Goal: Transaction & Acquisition: Purchase product/service

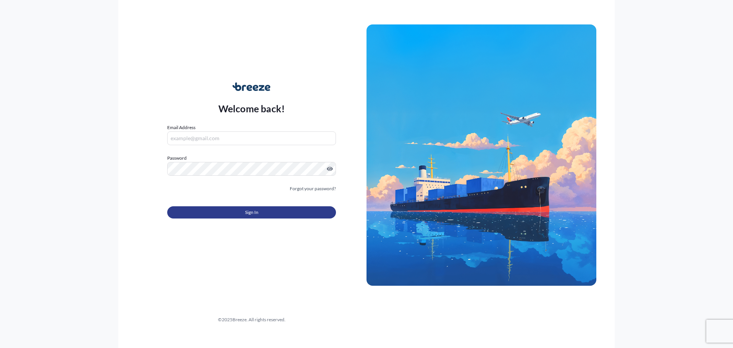
type input "[PERSON_NAME][EMAIL_ADDRESS][PERSON_NAME][DOMAIN_NAME]"
click at [218, 212] on button "Sign In" at bounding box center [251, 212] width 169 height 12
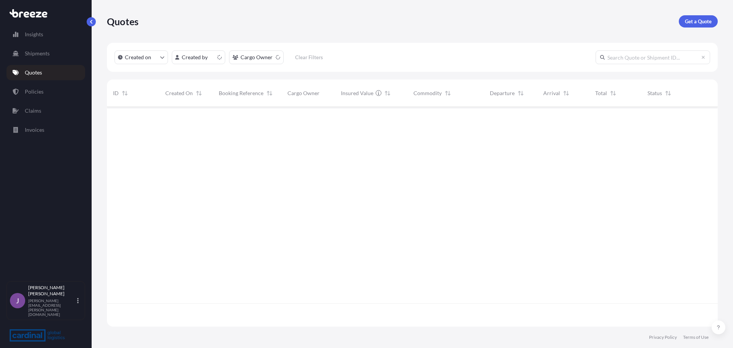
scroll to position [218, 606]
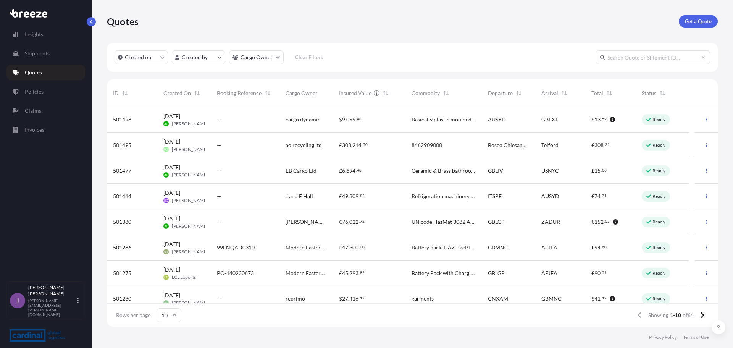
click at [706, 19] on p "Get a Quote" at bounding box center [698, 22] width 27 height 8
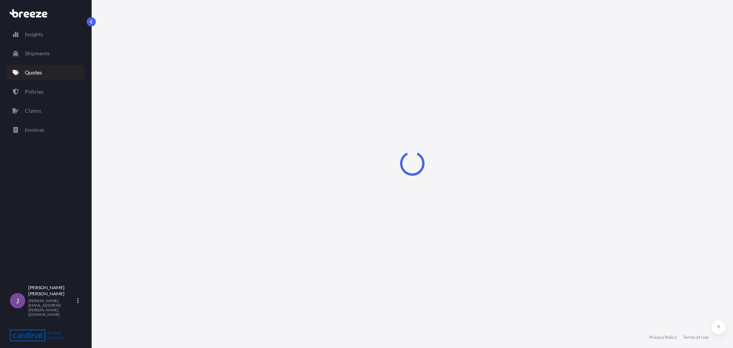
select select "Sea"
select select "1"
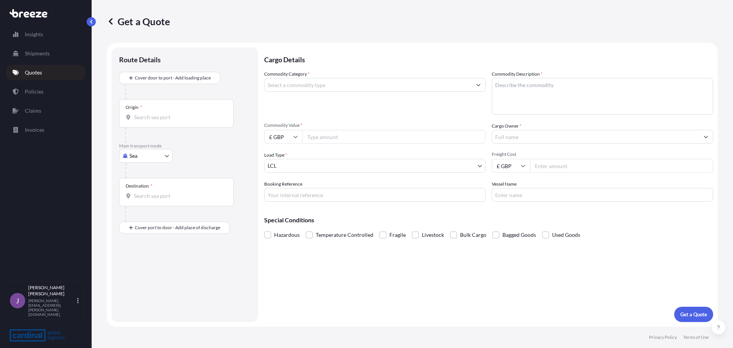
click at [153, 160] on body "Insights Shipments Quotes Policies Claims Invoices J [PERSON_NAME] [PERSON_NAME…" at bounding box center [366, 174] width 733 height 348
click at [138, 185] on div "Air" at bounding box center [145, 190] width 47 height 14
select select "Air"
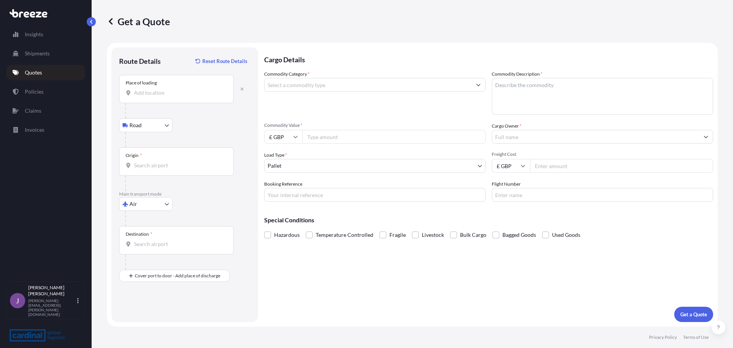
click at [195, 88] on div "Place of loading" at bounding box center [176, 89] width 115 height 28
click at [195, 89] on input "Place of loading" at bounding box center [179, 93] width 90 height 8
paste input "[PERSON_NAME], [GEOGRAPHIC_DATA]. ST4 8HU"
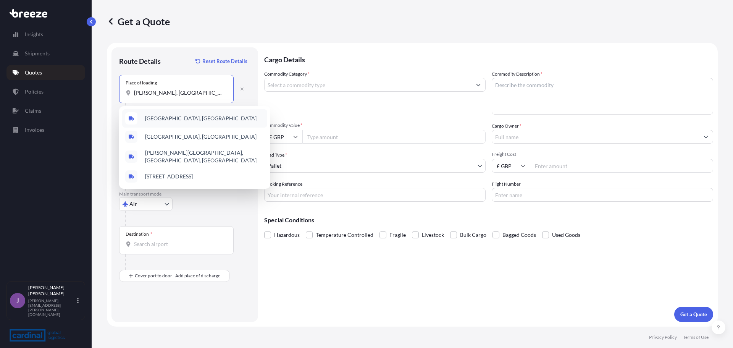
click at [191, 123] on div "[GEOGRAPHIC_DATA], [GEOGRAPHIC_DATA]" at bounding box center [194, 118] width 145 height 18
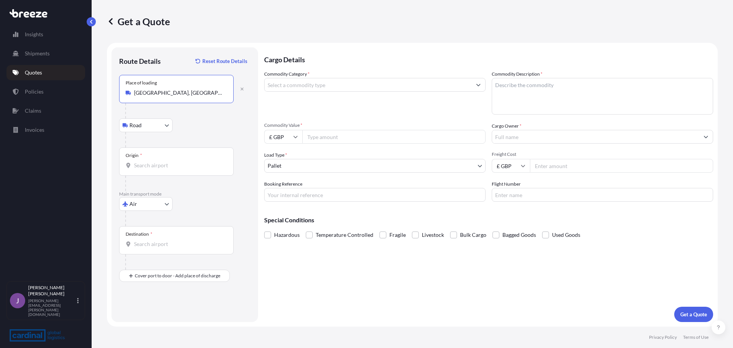
type input "[GEOGRAPHIC_DATA], [GEOGRAPHIC_DATA]"
click at [148, 167] on input "Origin *" at bounding box center [179, 166] width 90 height 8
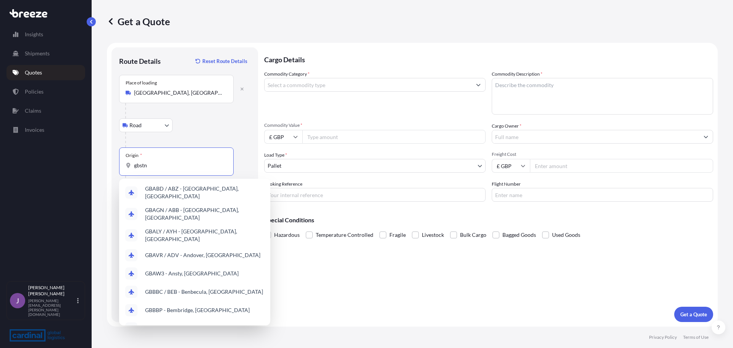
type input "gbstn"
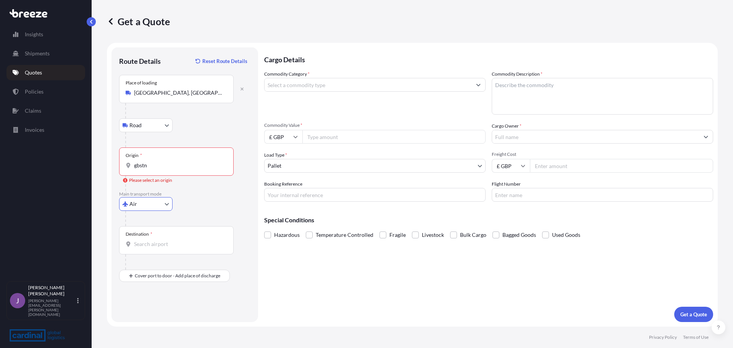
click at [165, 168] on input "gbstn" at bounding box center [179, 166] width 90 height 8
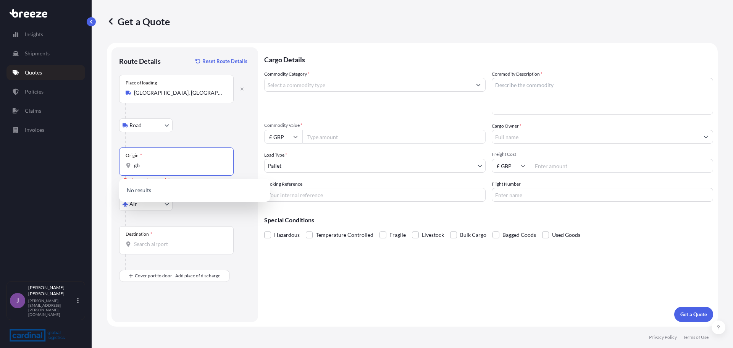
type input "g"
click at [172, 196] on div "GBLHR - Heathrow Apt/[GEOGRAPHIC_DATA], [GEOGRAPHIC_DATA]" at bounding box center [194, 192] width 145 height 21
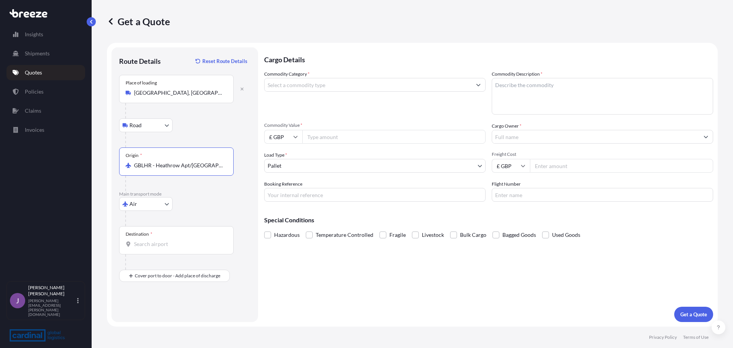
type input "GBLHR - Heathrow Apt/[GEOGRAPHIC_DATA], [GEOGRAPHIC_DATA]"
click at [153, 245] on input "Destination *" at bounding box center [179, 244] width 90 height 8
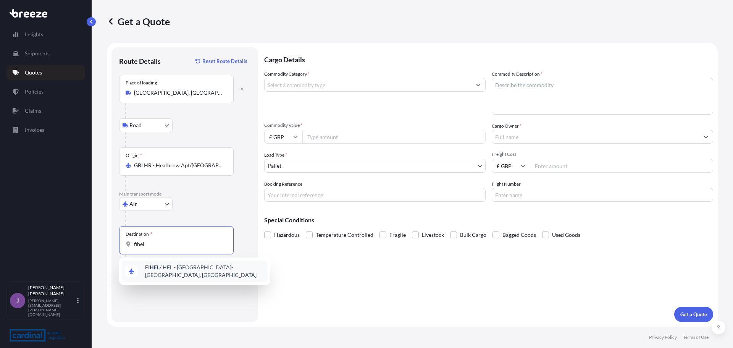
click at [162, 269] on span "FIHEL / HEL - [GEOGRAPHIC_DATA]-[GEOGRAPHIC_DATA], [GEOGRAPHIC_DATA]" at bounding box center [204, 271] width 119 height 15
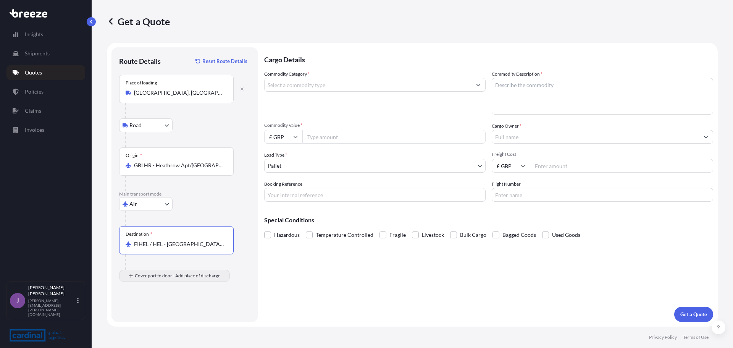
type input "FIHEL / HEL - [GEOGRAPHIC_DATA]-[GEOGRAPHIC_DATA], [GEOGRAPHIC_DATA]"
click at [181, 319] on input "Place of Discharge" at bounding box center [179, 317] width 90 height 8
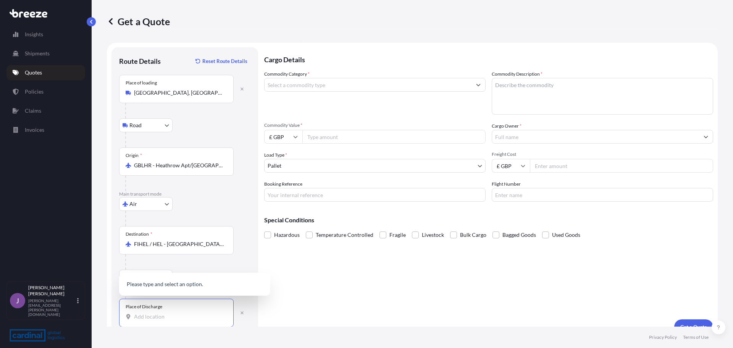
paste input "FI-01530 [GEOGRAPHIC_DATA], [GEOGRAPHIC_DATA]"
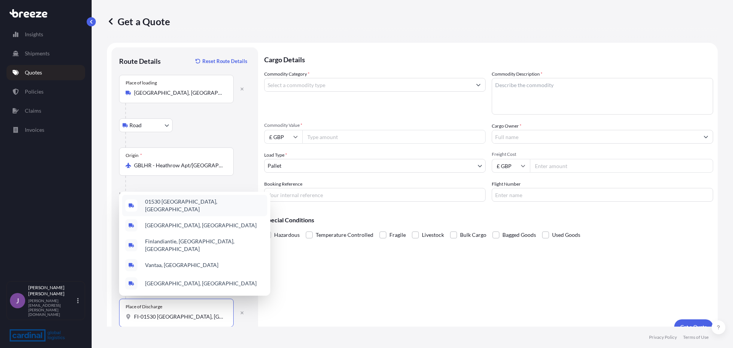
click at [185, 213] on span "01530 [GEOGRAPHIC_DATA], [GEOGRAPHIC_DATA]" at bounding box center [204, 205] width 119 height 15
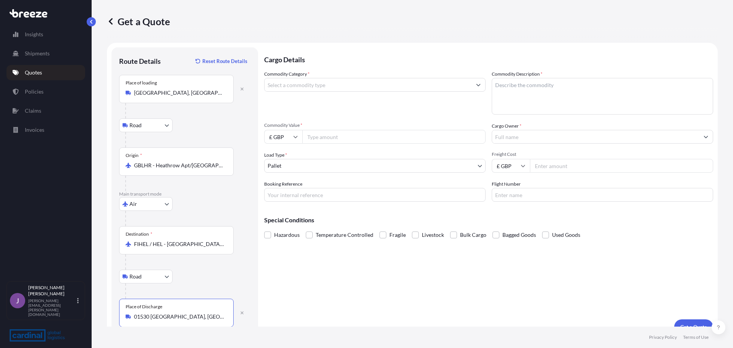
type input "01530 [GEOGRAPHIC_DATA], [GEOGRAPHIC_DATA]"
click at [316, 83] on input "Commodity Category *" at bounding box center [368, 85] width 207 height 14
click at [406, 86] on input "Commodity Category *" at bounding box center [368, 85] width 207 height 14
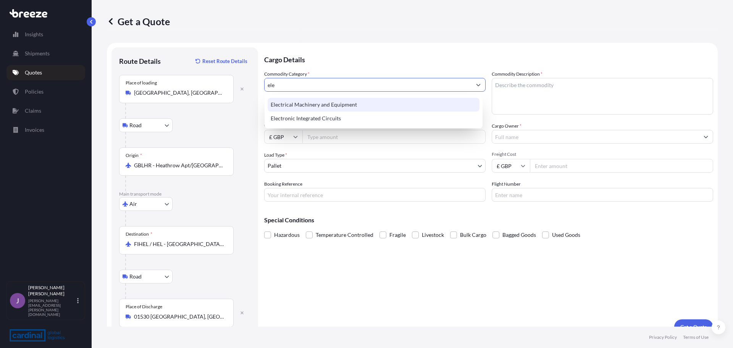
click at [336, 101] on div "Electrical Machinery and Equipment" at bounding box center [374, 105] width 212 height 14
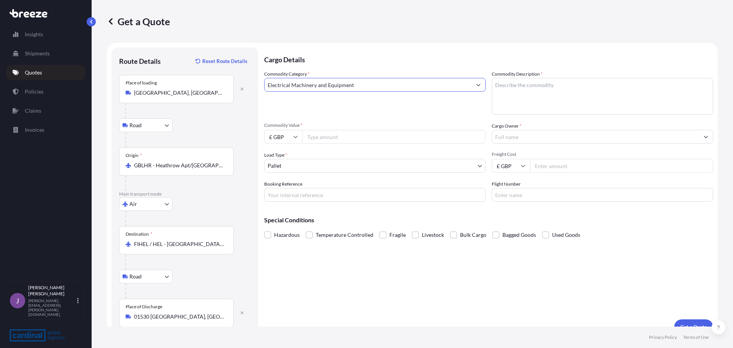
type input "Electrical Machinery and Equipment"
click at [593, 86] on textarea "Commodity Description *" at bounding box center [603, 96] width 222 height 37
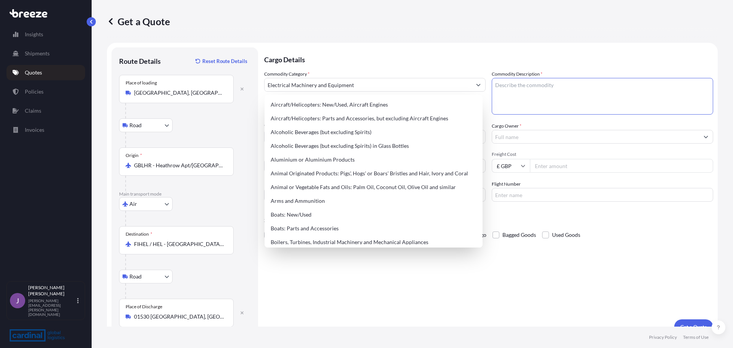
paste textarea "Hollow Shaft Encoder"
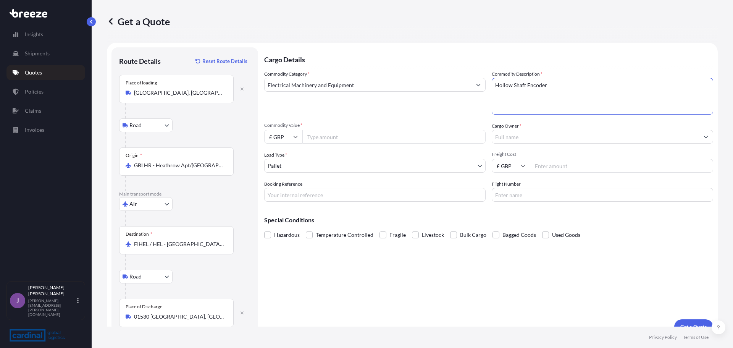
type textarea "Hollow Shaft Encoder"
click at [348, 136] on input "Commodity Value *" at bounding box center [394, 137] width 183 height 14
click at [389, 131] on input "Commodity Value *" at bounding box center [394, 137] width 183 height 14
click at [351, 138] on input "Commodity Value *" at bounding box center [394, 137] width 183 height 14
type input "25000.00"
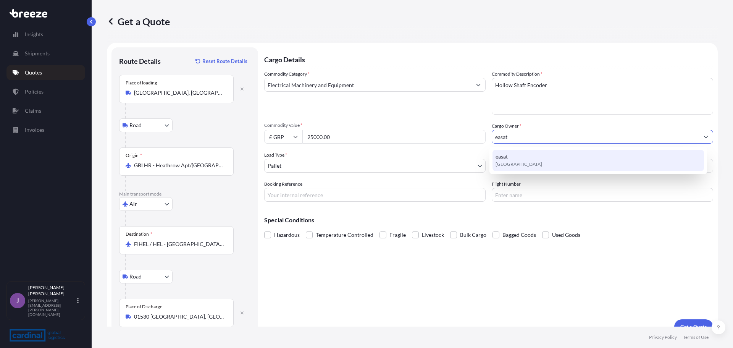
click at [509, 160] on div "easat [GEOGRAPHIC_DATA]" at bounding box center [599, 160] width 212 height 21
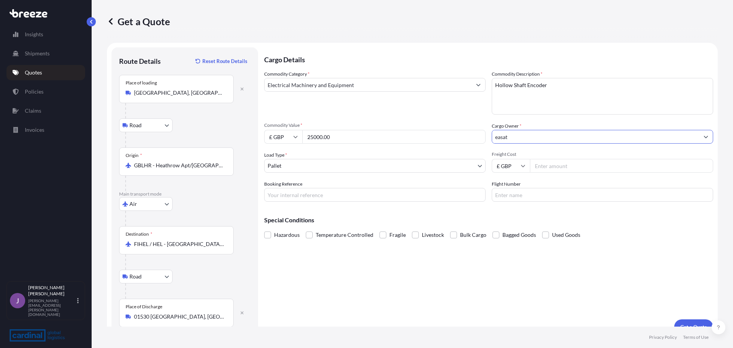
type input "easat"
click at [549, 168] on input "Freight Cost" at bounding box center [621, 166] width 183 height 14
click at [563, 167] on input "Freight Cost" at bounding box center [621, 166] width 183 height 14
type input "215.00"
click at [316, 196] on input "Booking Reference" at bounding box center [375, 195] width 222 height 14
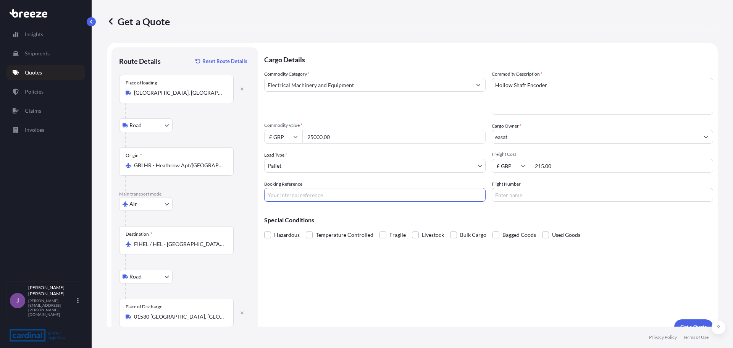
click at [295, 200] on input "Booking Reference" at bounding box center [375, 195] width 222 height 14
type input "8PEA5100013"
click at [324, 167] on body "Insights Shipments Quotes Policies Claims Invoices J [PERSON_NAME] [PERSON_NAME…" at bounding box center [366, 174] width 733 height 348
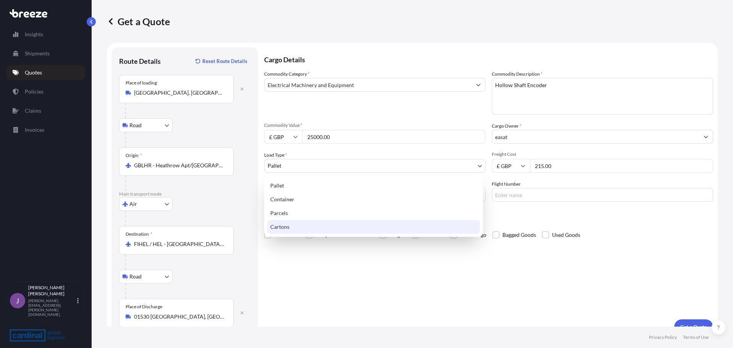
click at [285, 225] on div "Cartons" at bounding box center [373, 227] width 213 height 14
select select "4"
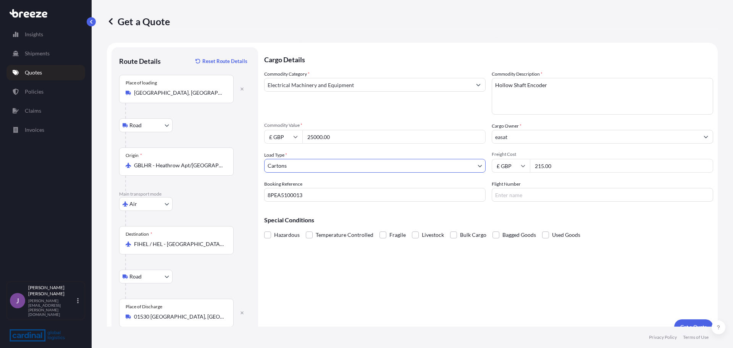
scroll to position [13, 0]
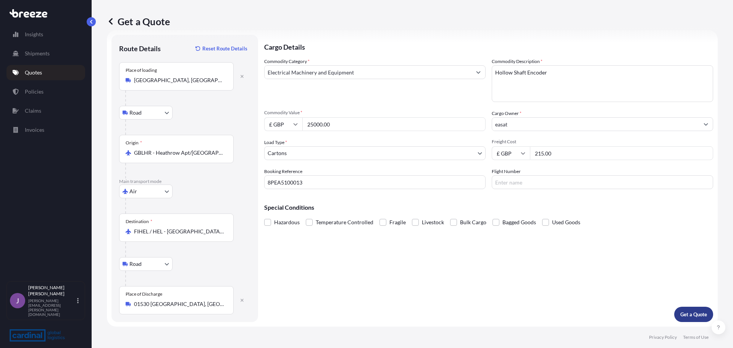
click at [681, 313] on p "Get a Quote" at bounding box center [694, 315] width 27 height 8
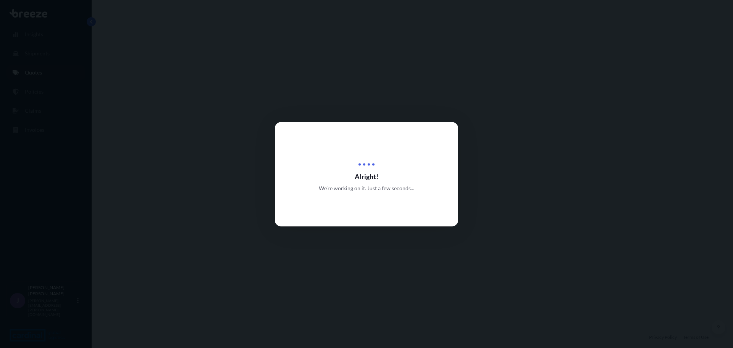
select select "Road"
select select "Air"
select select "Road"
select select "4"
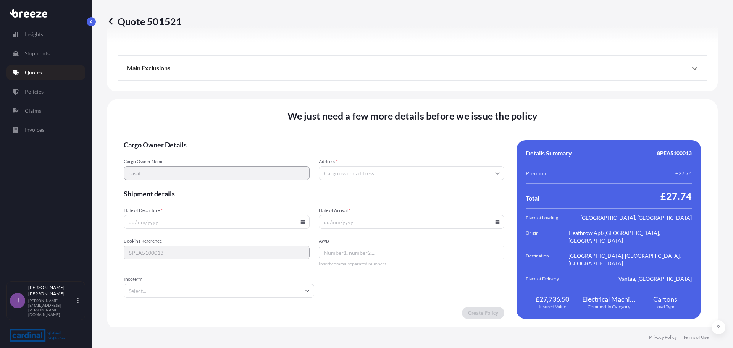
scroll to position [1016, 0]
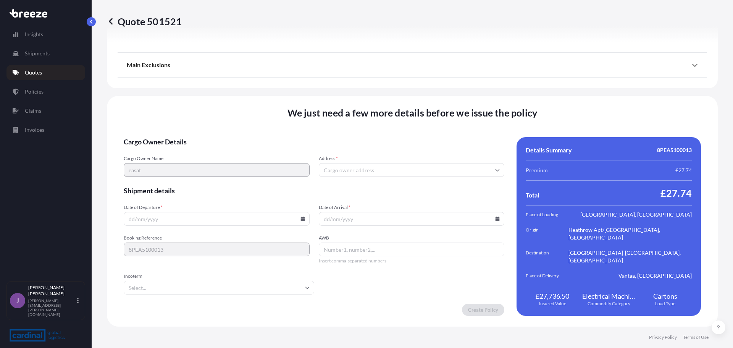
click at [210, 217] on input "Date of Departure *" at bounding box center [217, 219] width 186 height 14
click at [298, 219] on input "Date of Departure *" at bounding box center [217, 219] width 186 height 14
click at [301, 219] on icon at bounding box center [303, 219] width 4 height 5
click at [213, 151] on button "16" at bounding box center [208, 148] width 12 height 12
type input "[DATE]"
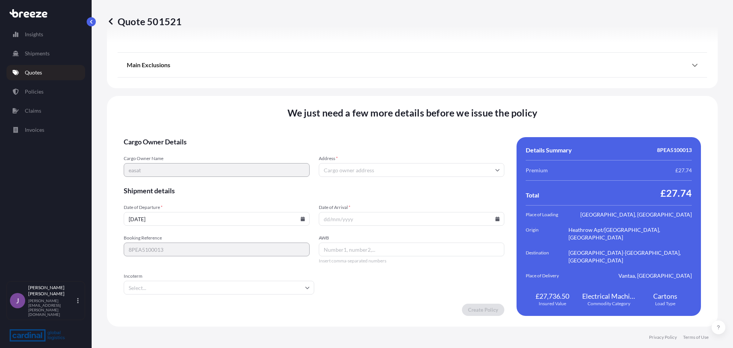
click at [497, 218] on input "Date of Arrival *" at bounding box center [412, 219] width 186 height 14
click at [496, 219] on icon at bounding box center [498, 219] width 4 height 5
click at [408, 165] on button "23" at bounding box center [401, 162] width 12 height 12
type input "[DATE]"
click at [385, 248] on input "AWB" at bounding box center [412, 250] width 186 height 14
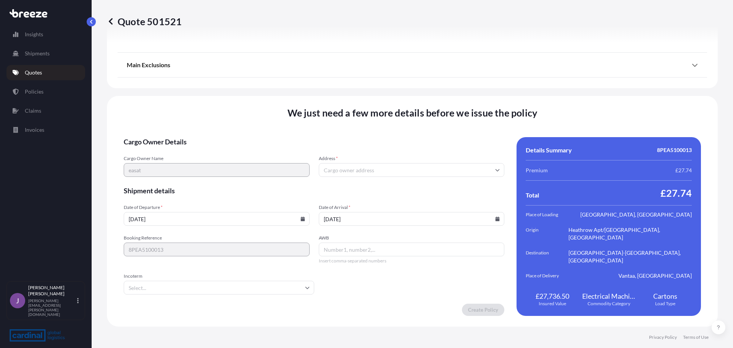
click at [335, 247] on input "AWB" at bounding box center [412, 250] width 186 height 14
paste input "885195822489"
type input "885195822489"
click at [184, 284] on input "Incoterm" at bounding box center [219, 288] width 191 height 14
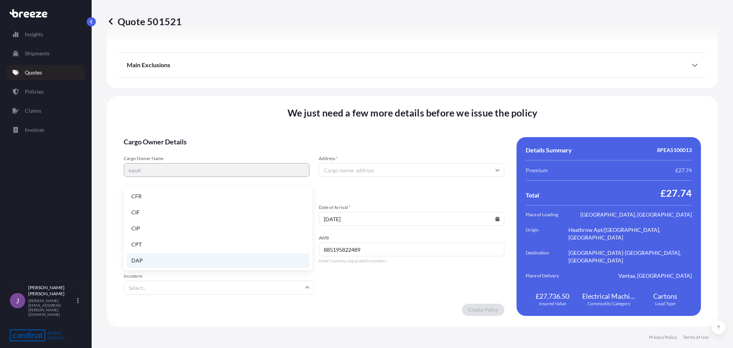
click at [176, 263] on li "DAP" at bounding box center [218, 260] width 183 height 15
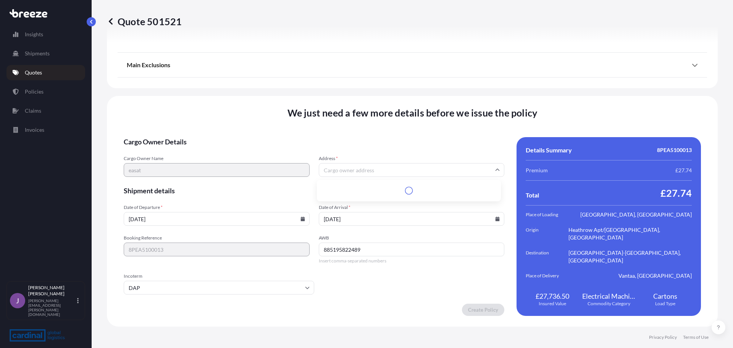
click at [403, 172] on input "Address *" at bounding box center [412, 170] width 186 height 14
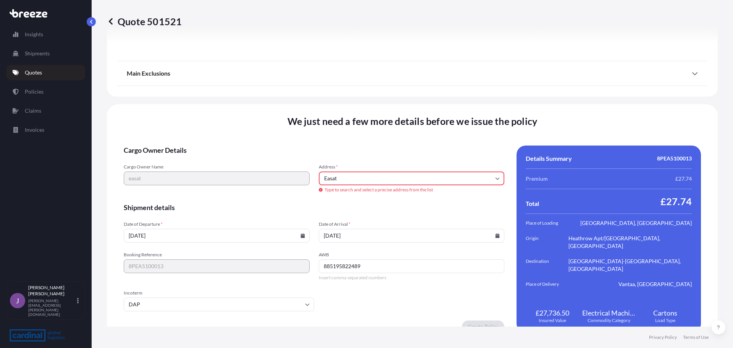
click at [380, 178] on input "Easat" at bounding box center [412, 179] width 186 height 14
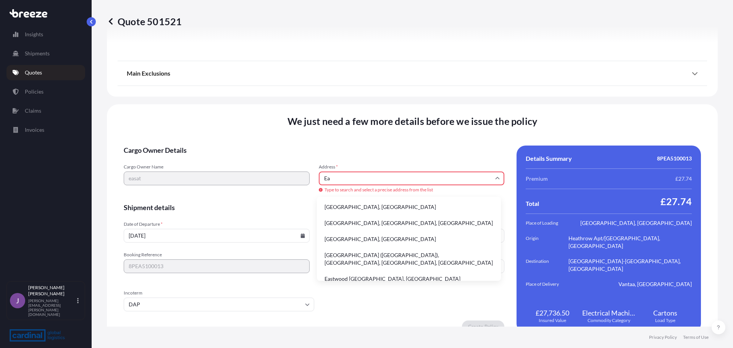
type input "E"
paste input "885195822489"
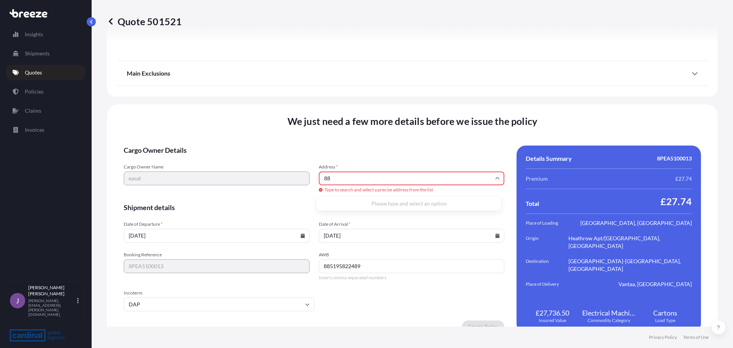
type input "8"
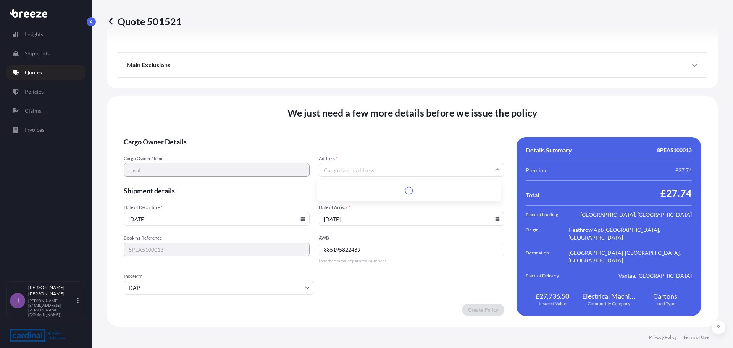
click at [387, 170] on input "Address *" at bounding box center [412, 170] width 186 height 14
paste input "[STREET_ADDRESS][PERSON_NAME]"
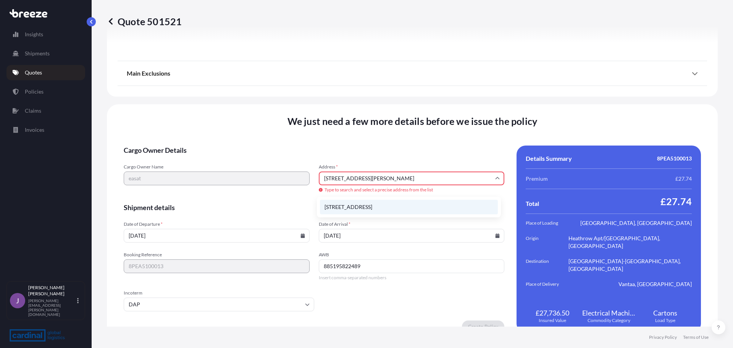
click at [371, 210] on li "[STREET_ADDRESS]" at bounding box center [409, 207] width 178 height 15
type input "[GEOGRAPHIC_DATA], [GEOGRAPHIC_DATA], [GEOGRAPHIC_DATA]"
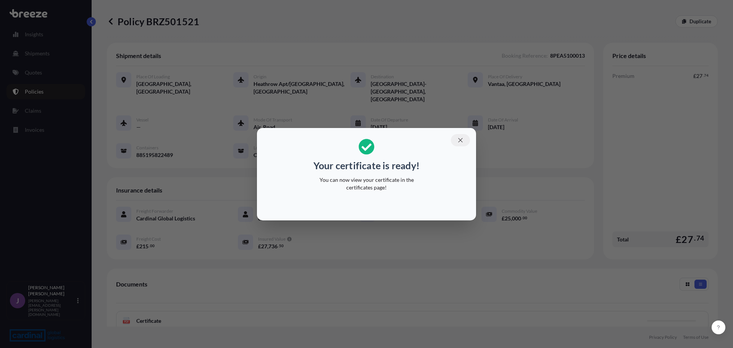
click at [461, 144] on button "button" at bounding box center [460, 140] width 19 height 12
